Goal: Transaction & Acquisition: Purchase product/service

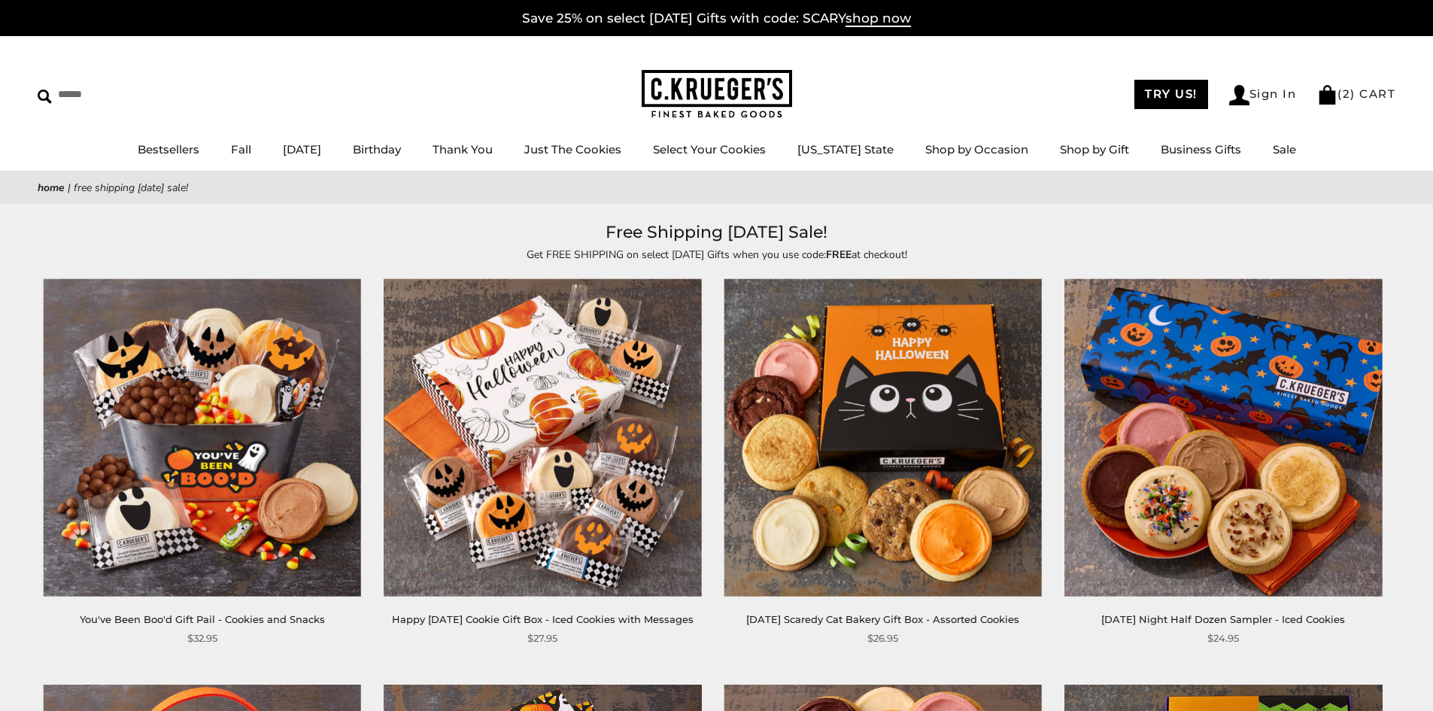
click at [707, 95] on img at bounding box center [717, 94] width 150 height 49
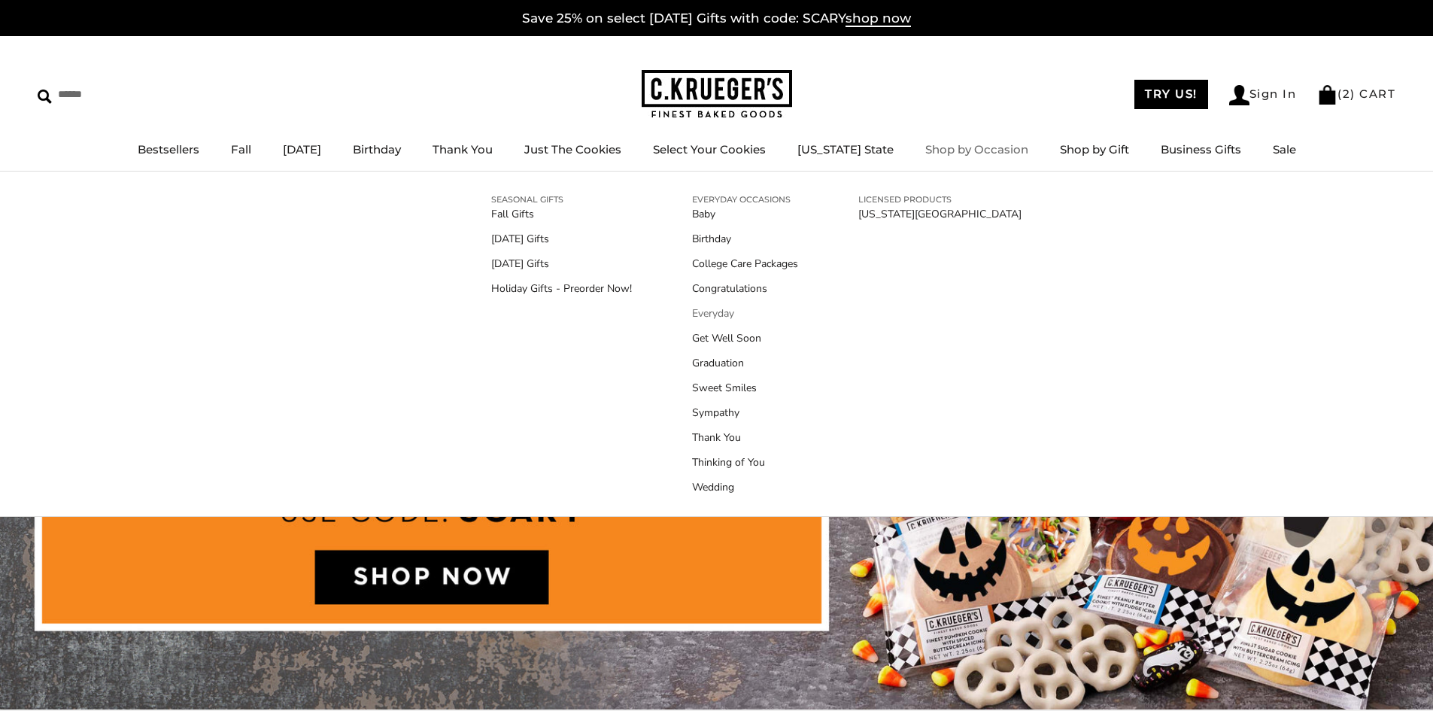
click at [723, 314] on link "Everyday" at bounding box center [745, 313] width 106 height 16
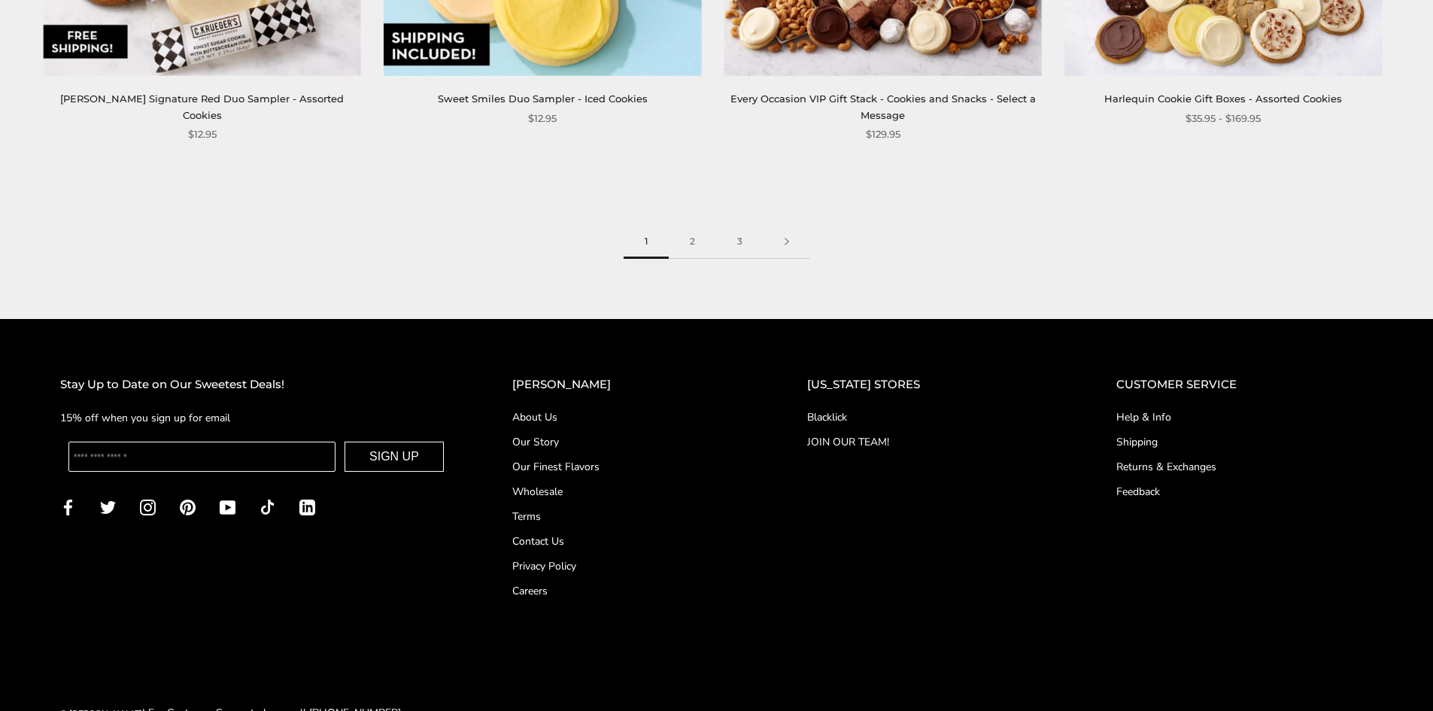
scroll to position [2691, 0]
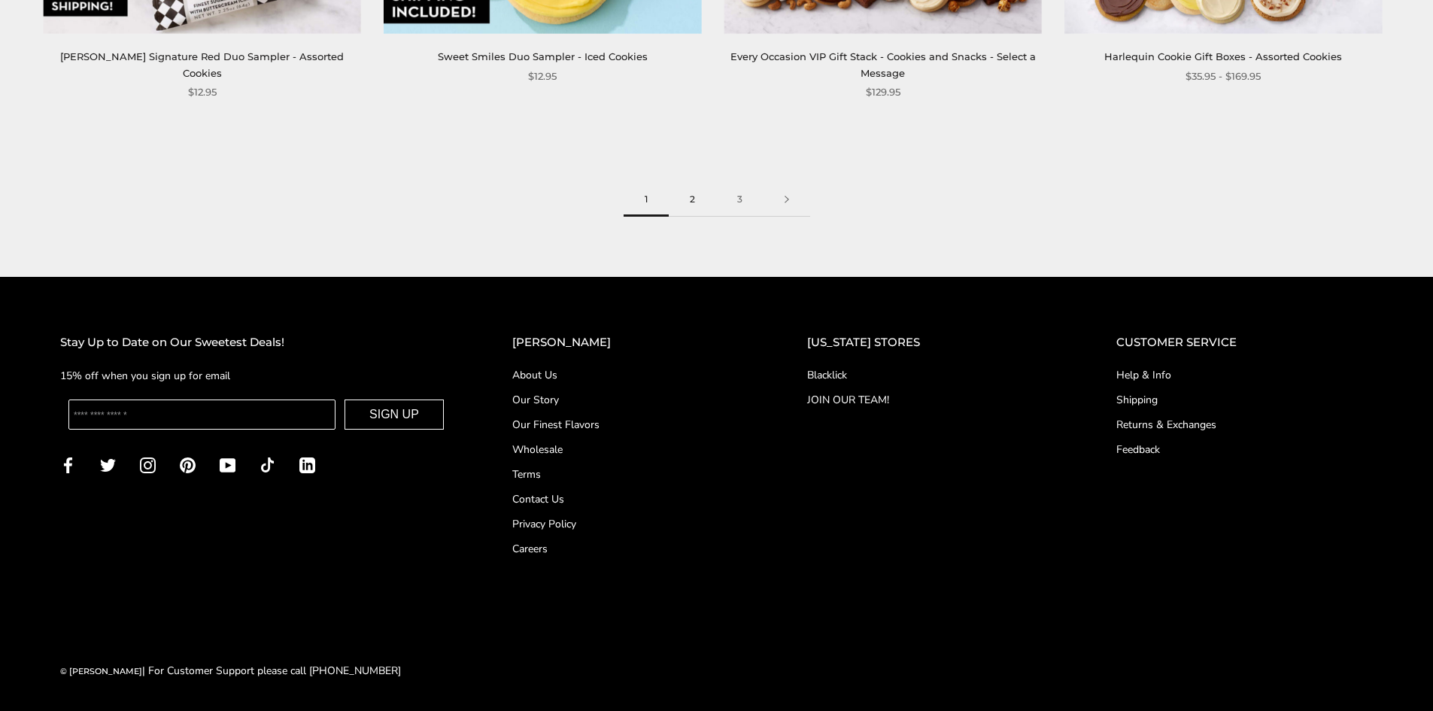
click at [693, 199] on link "2" at bounding box center [692, 200] width 47 height 34
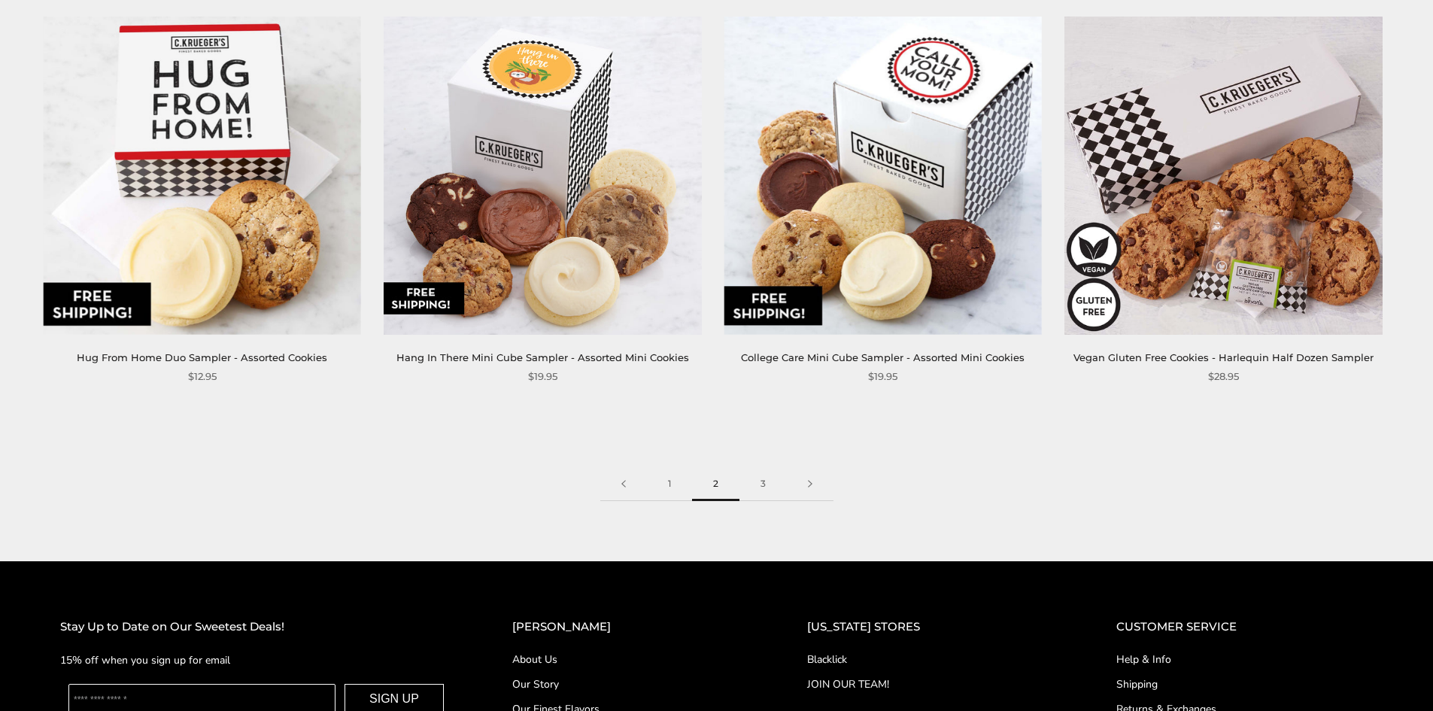
scroll to position [2691, 0]
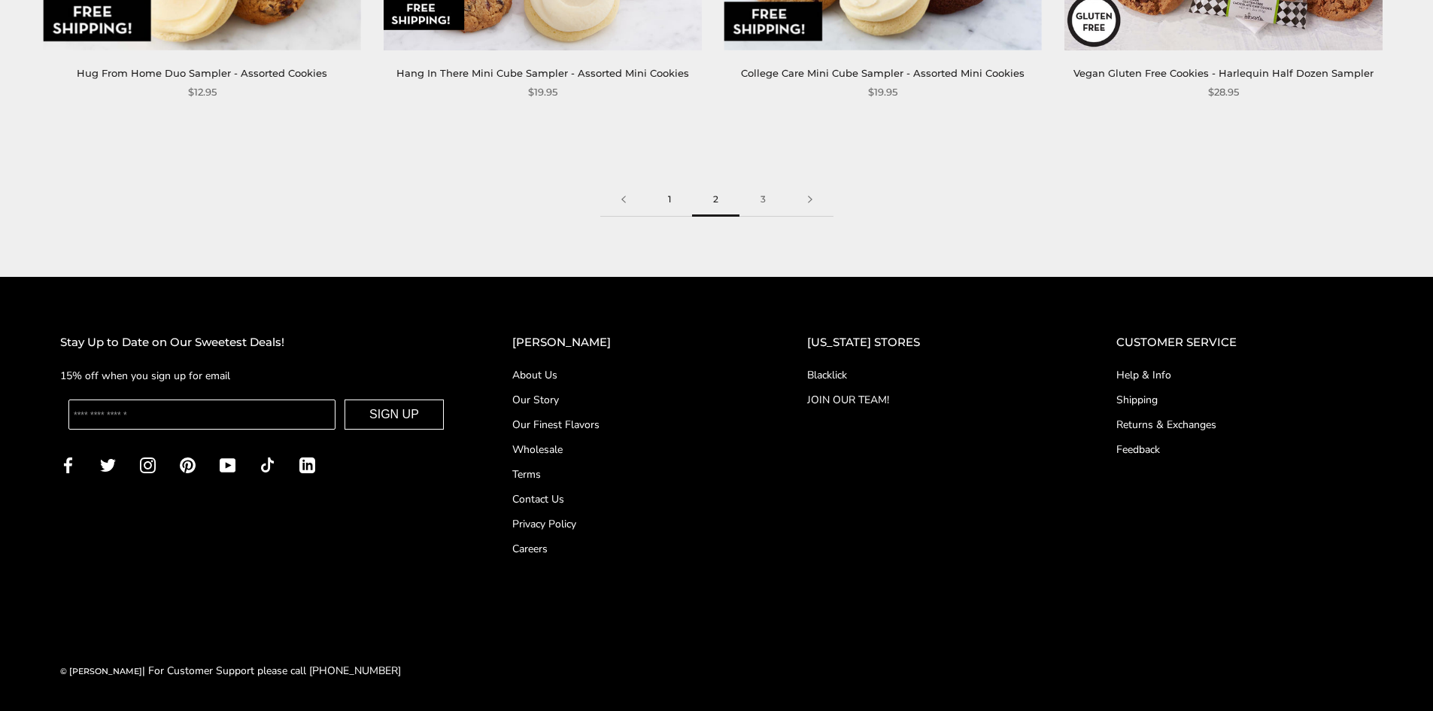
click at [666, 195] on link "1" at bounding box center [669, 200] width 45 height 34
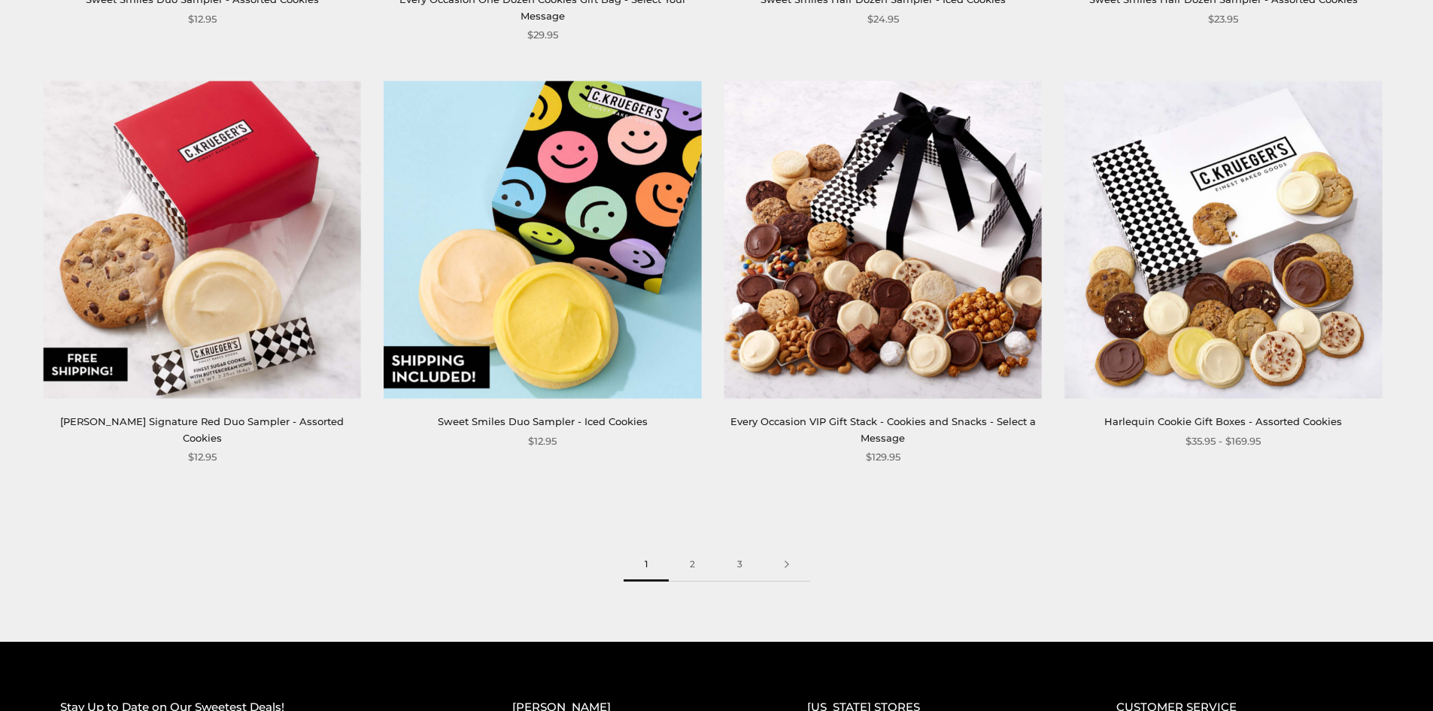
scroll to position [2331, 0]
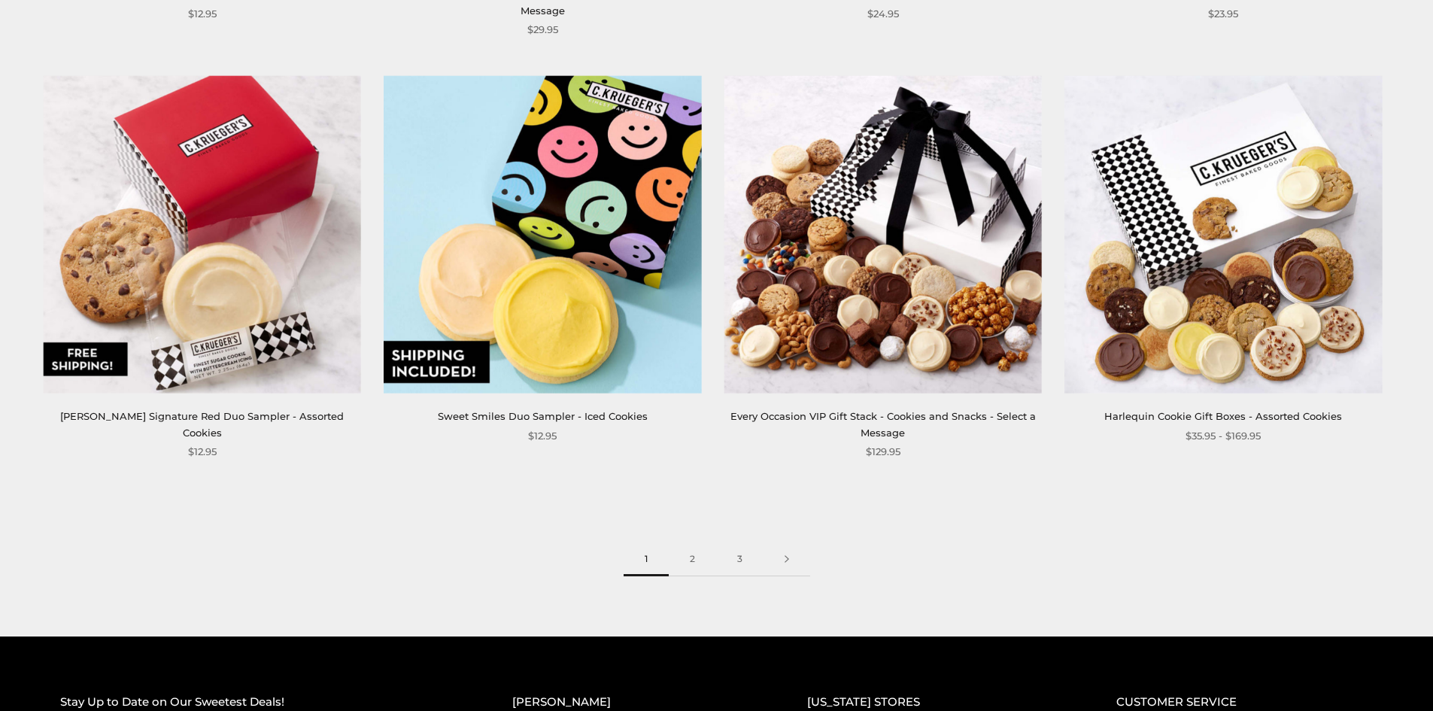
click at [1253, 253] on img at bounding box center [1222, 234] width 317 height 317
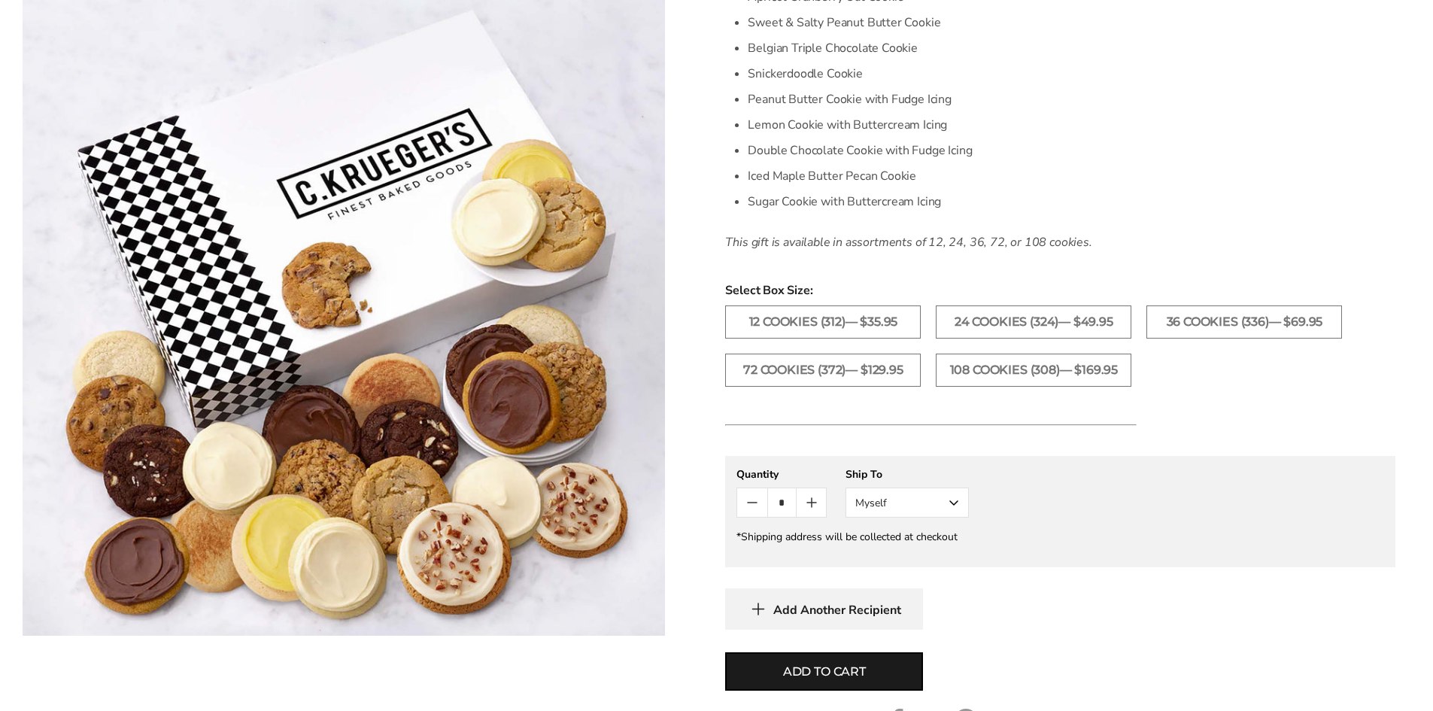
scroll to position [602, 0]
